Goal: Transaction & Acquisition: Subscribe to service/newsletter

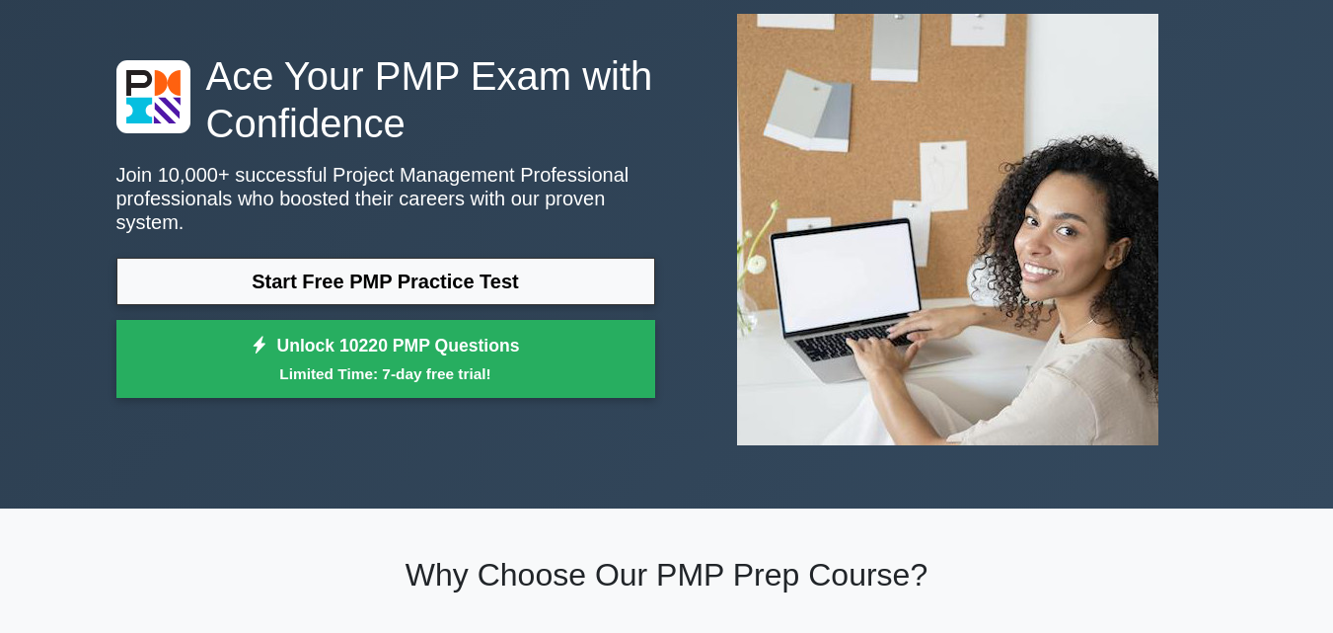
scroll to position [137, 0]
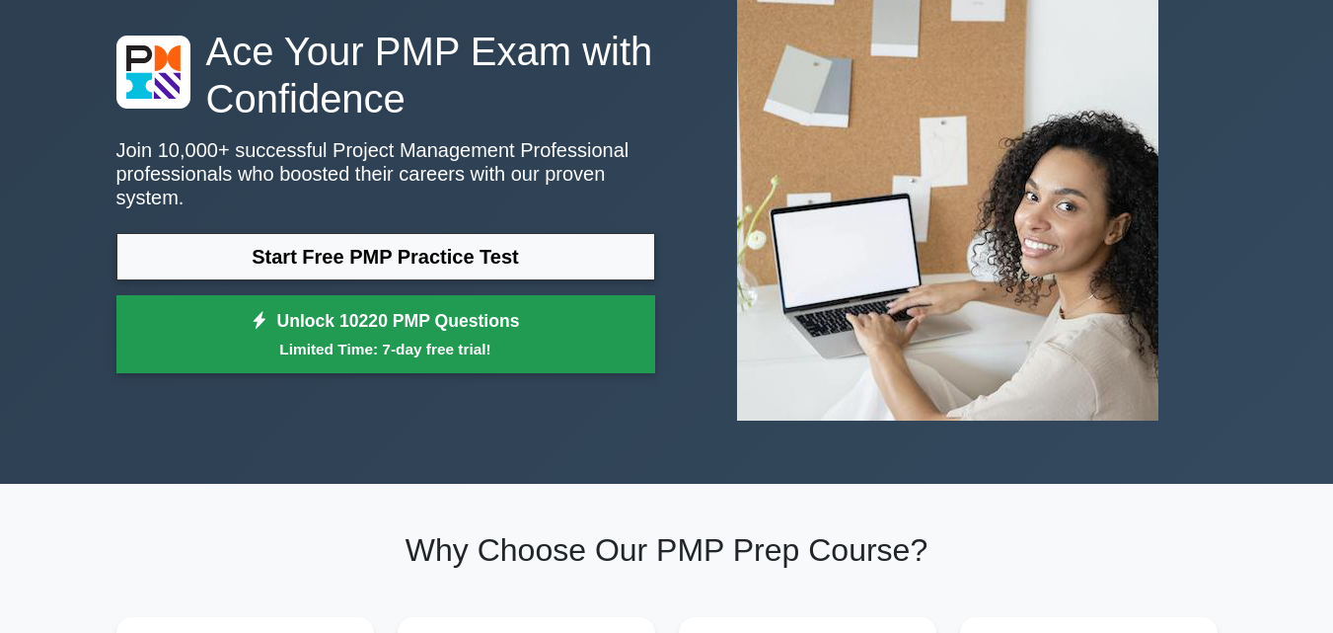
click at [348, 345] on small "Limited Time: 7-day free trial!" at bounding box center [385, 348] width 489 height 23
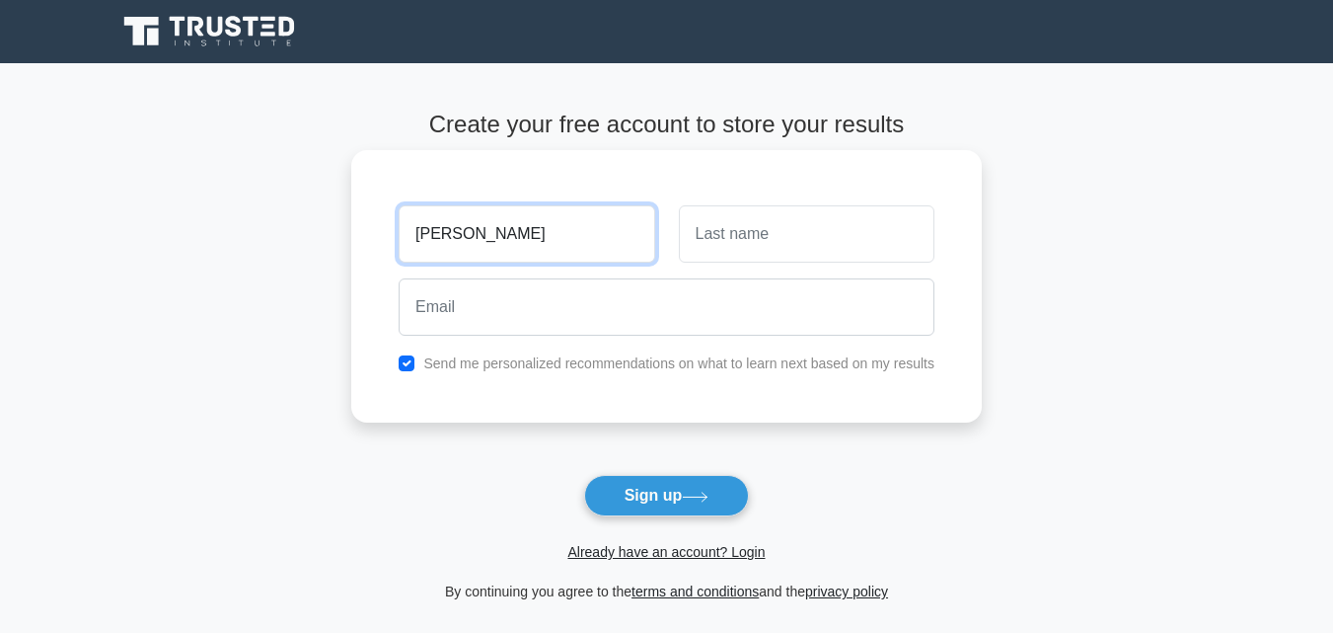
type input "brian"
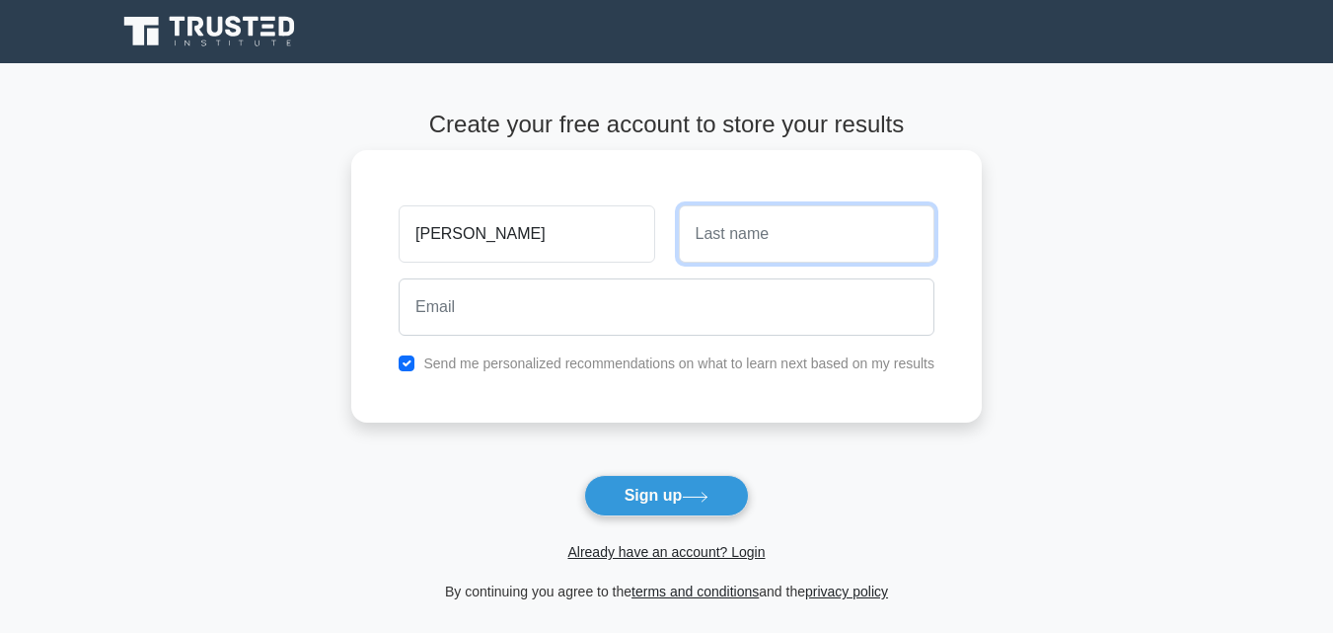
click at [724, 235] on input "text" at bounding box center [807, 233] width 256 height 57
type input "lamar"
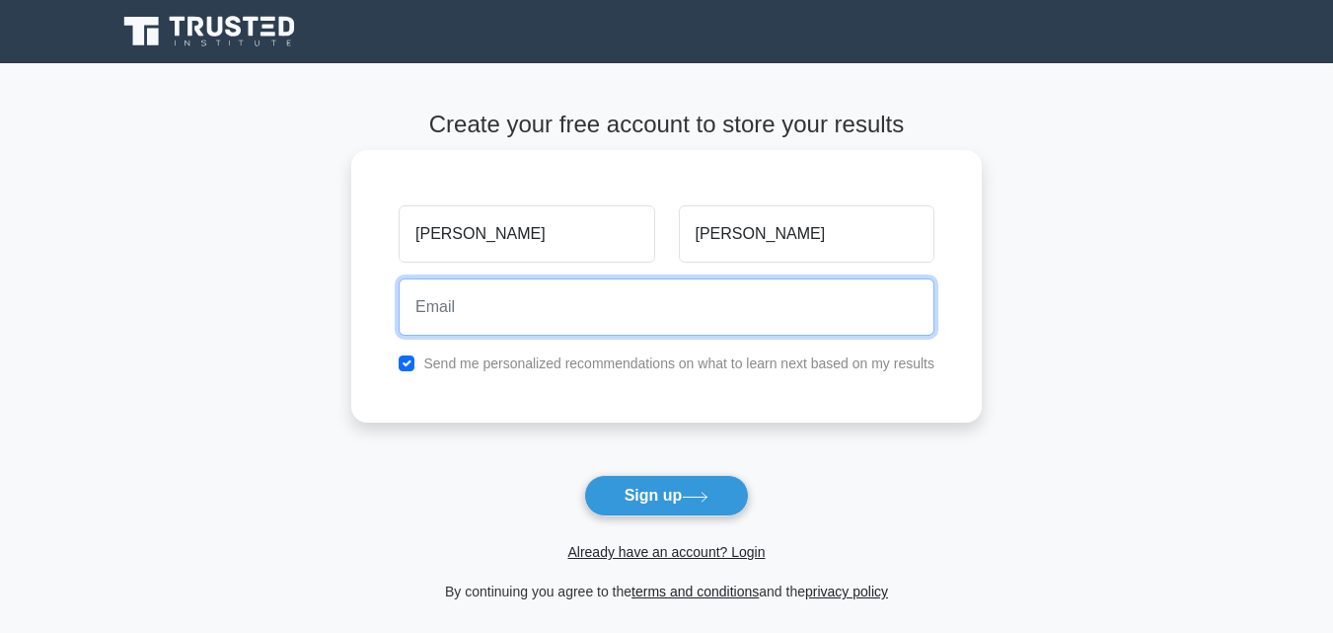
click at [608, 324] on input "email" at bounding box center [667, 306] width 536 height 57
click at [492, 308] on input "lamarbrian@gmail.com" at bounding box center [667, 306] width 536 height 57
type input "lamarbrian508@gmail.com"
click at [584, 475] on button "Sign up" at bounding box center [667, 495] width 166 height 41
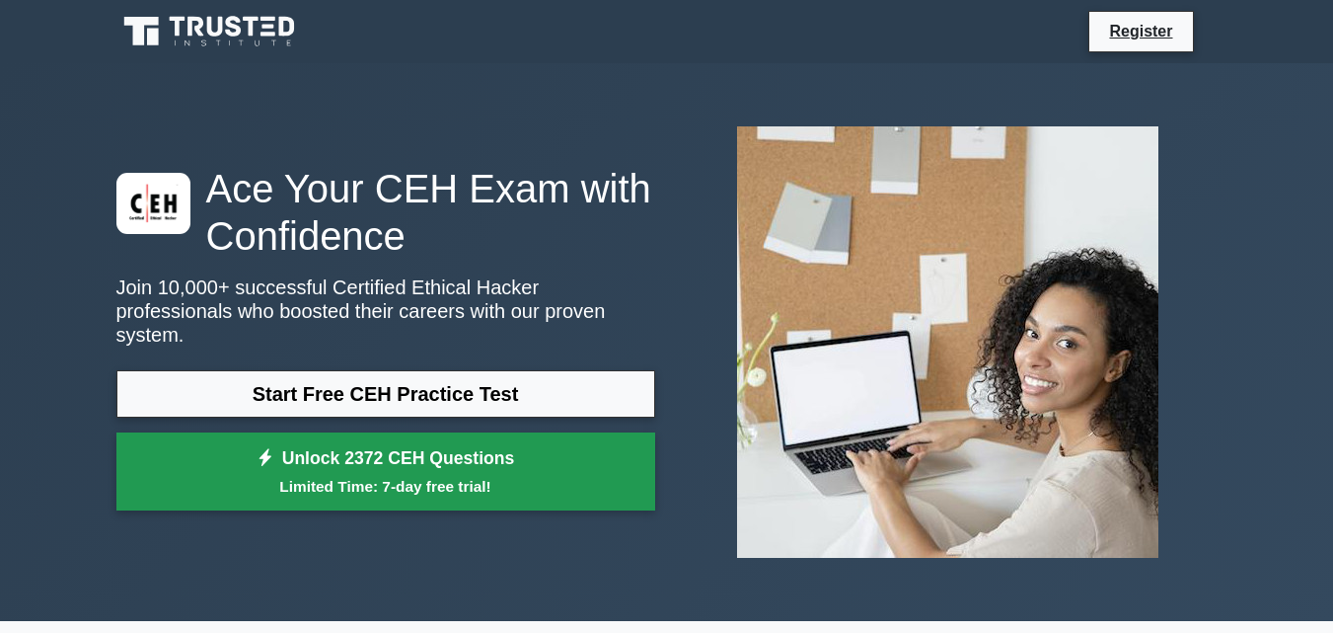
click at [432, 475] on small "Limited Time: 7-day free trial!" at bounding box center [385, 486] width 489 height 23
